Goal: Transaction & Acquisition: Register for event/course

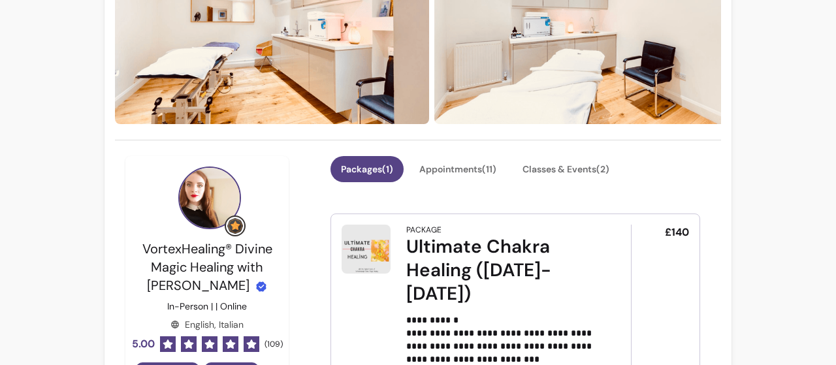
scroll to position [201, 0]
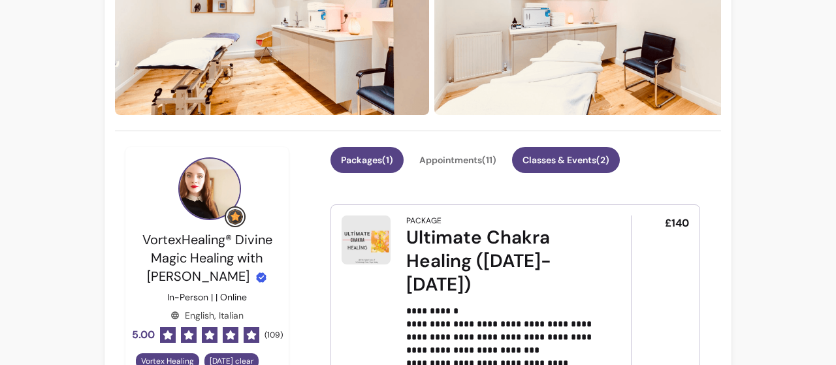
click at [557, 155] on button "Classes & Events ( 2 )" at bounding box center [566, 160] width 108 height 26
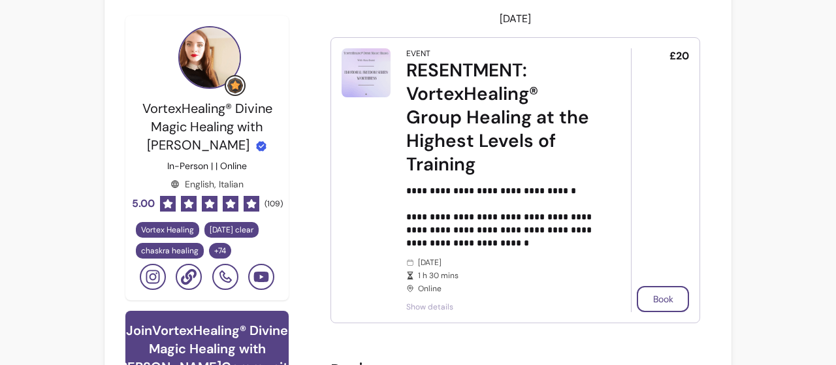
scroll to position [422, 0]
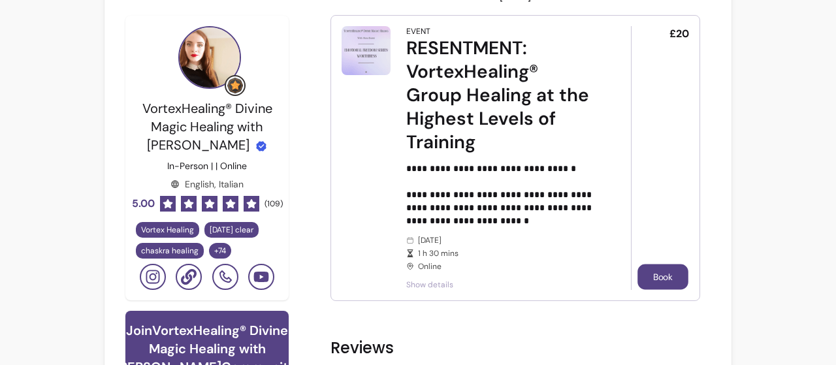
click at [667, 279] on button "Book" at bounding box center [662, 276] width 51 height 25
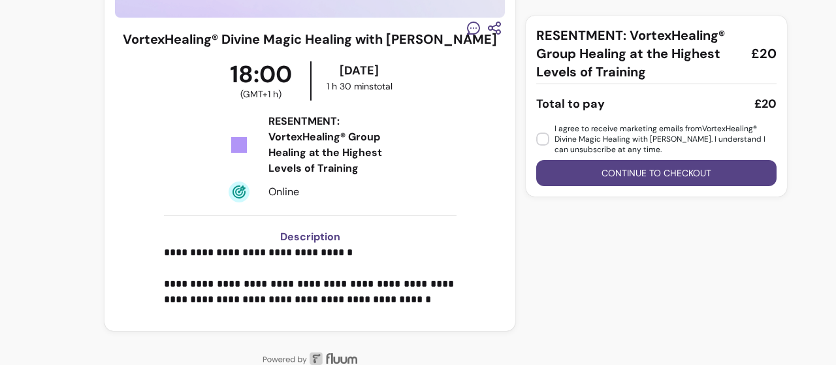
scroll to position [34, 0]
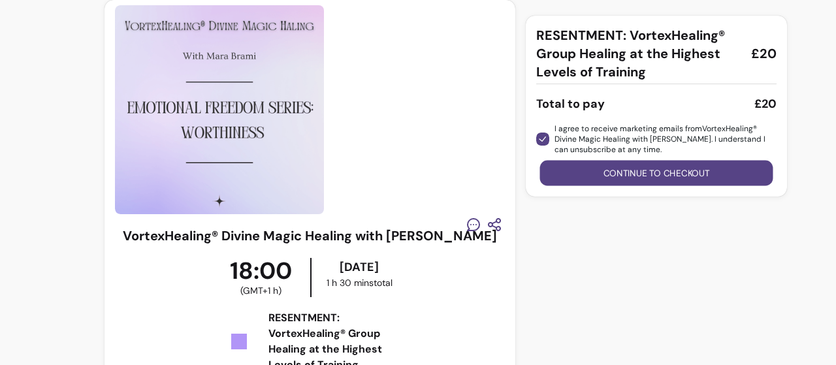
click at [622, 169] on button "Continue to checkout" at bounding box center [656, 173] width 233 height 25
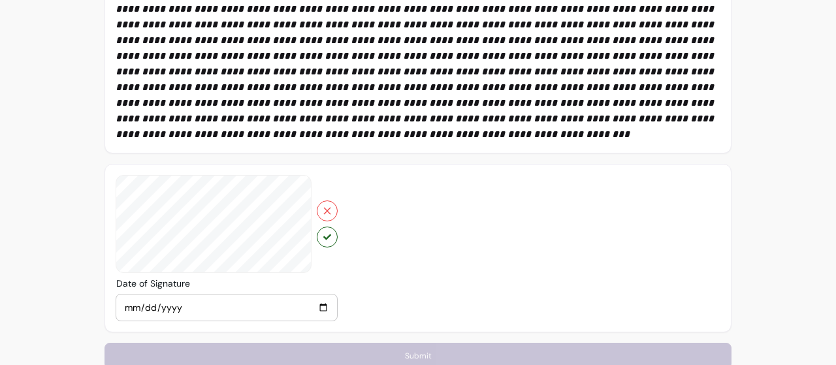
scroll to position [537, 0]
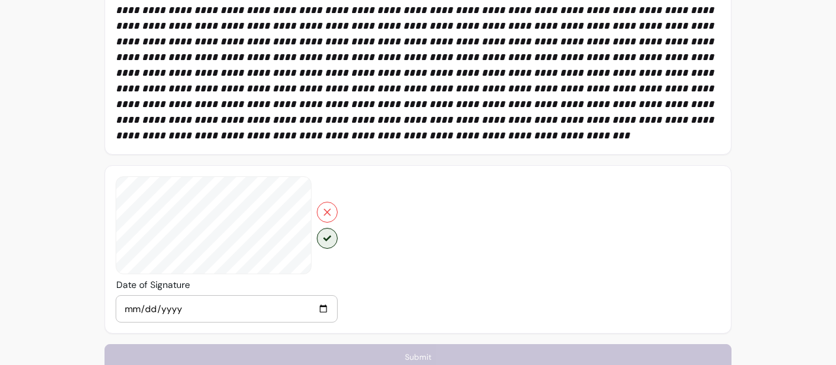
click at [336, 230] on button "button" at bounding box center [327, 238] width 21 height 21
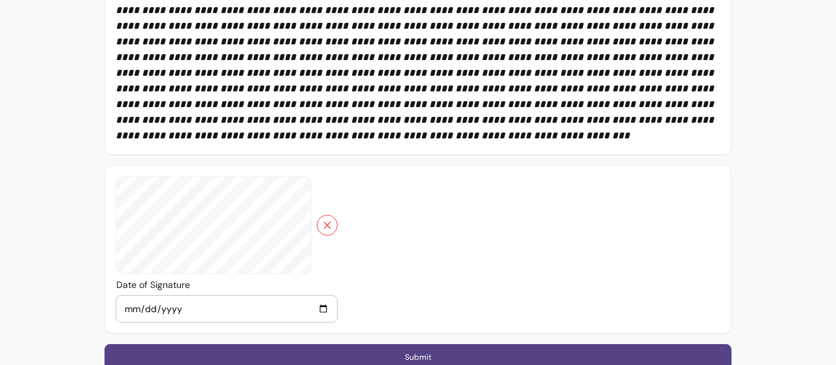
click at [421, 351] on button "Submit" at bounding box center [417, 357] width 627 height 26
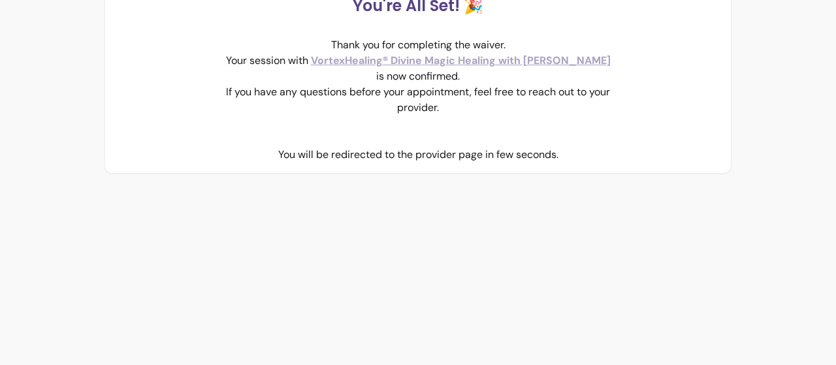
scroll to position [0, 0]
